Goal: Task Accomplishment & Management: Manage account settings

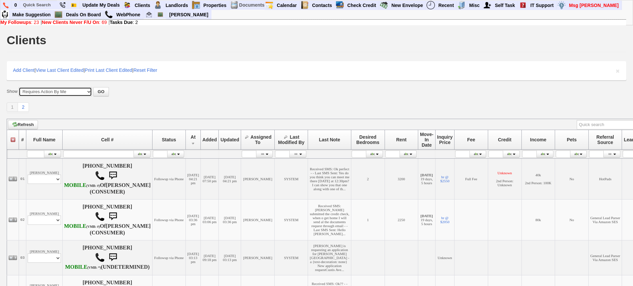
click at [72, 93] on select "All My Clients Set Inactive Automatically -------------------------------------…" at bounding box center [55, 91] width 73 height 9
click at [19, 87] on select "All My Clients Set Inactive Automatically -------------------------------------…" at bounding box center [55, 91] width 73 height 9
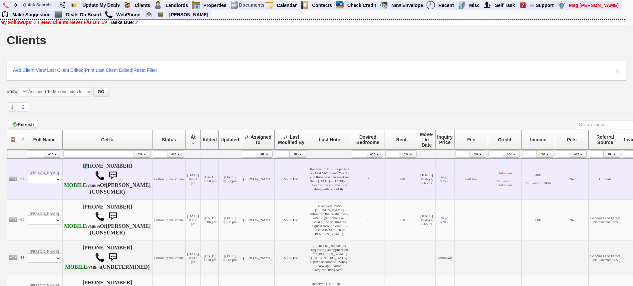
click at [76, 167] on h4 "914-319-5029 MOBILE (VMB: #) Of PHILLIPS,SABRIN (CONSUMER)" at bounding box center [107, 179] width 87 height 32
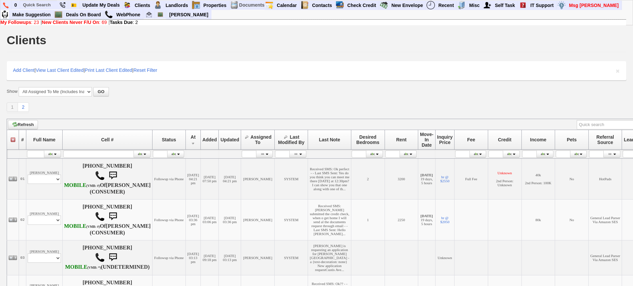
click at [79, 89] on select "All My Clients Set Inactive Automatically -------------------------------------…" at bounding box center [55, 91] width 73 height 9
select select "clients.php?partitionpage=Assigned+To+Me"
click at [19, 87] on select "All My Clients Set Inactive Automatically -------------------------------------…" at bounding box center [55, 91] width 73 height 9
click at [104, 93] on button "GO" at bounding box center [100, 91] width 15 height 9
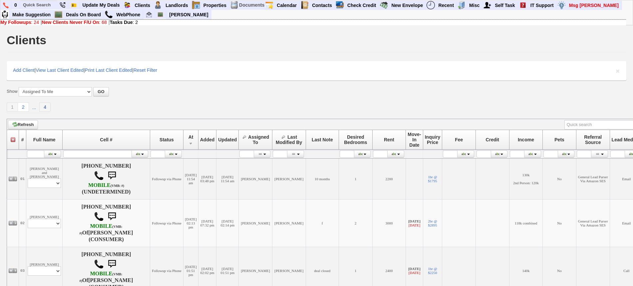
click at [42, 103] on link "4" at bounding box center [44, 107] width 11 height 9
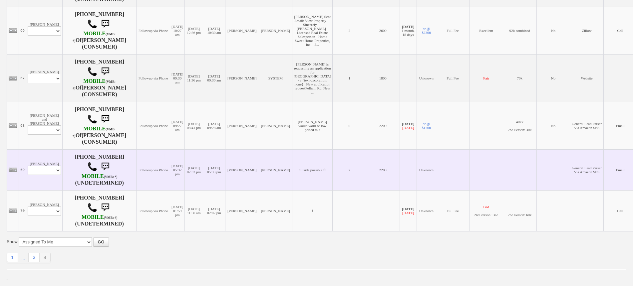
scroll to position [417, 0]
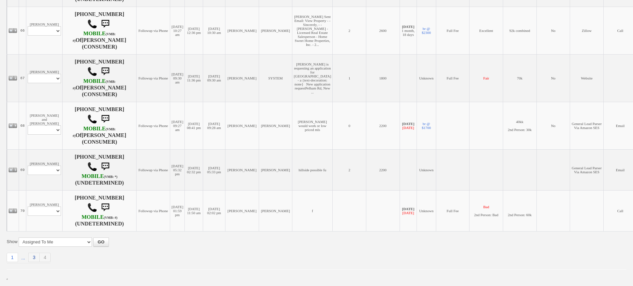
click at [32, 256] on link "3" at bounding box center [33, 257] width 11 height 9
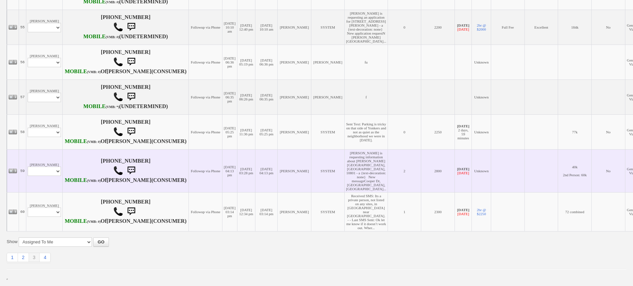
scroll to position [830, 0]
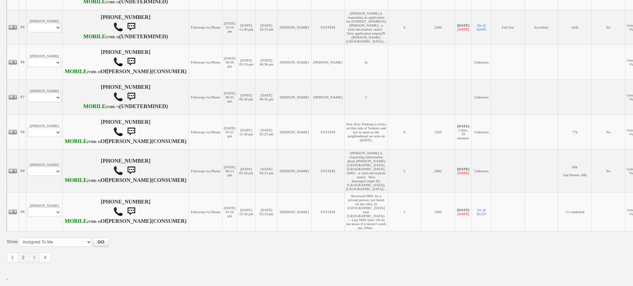
click at [26, 257] on link "2" at bounding box center [23, 257] width 11 height 9
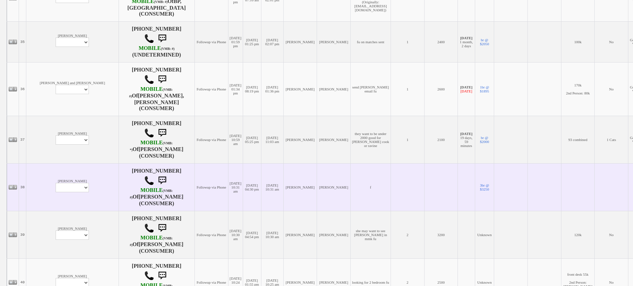
scroll to position [860, 0]
